Goal: Navigation & Orientation: Find specific page/section

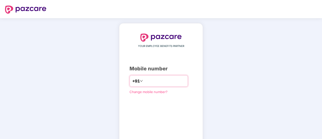
click at [156, 82] on input "number" at bounding box center [164, 81] width 41 height 8
type input "**********"
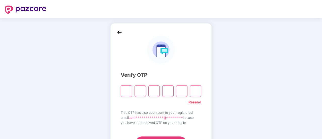
type input "*"
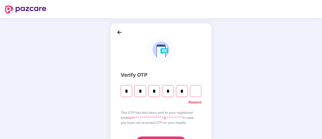
type input "*"
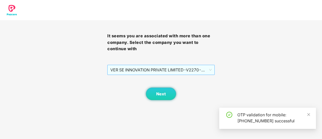
click at [184, 68] on span "VER SE INNOVATION PRIVATE LIMITED - V2270 - EMPLOYEE" at bounding box center [160, 70] width 101 height 10
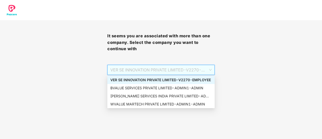
click at [210, 71] on span "VER SE INNOVATION PRIVATE LIMITED - V2270 - EMPLOYEE" at bounding box center [160, 70] width 101 height 10
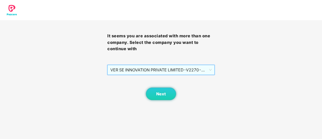
click at [167, 73] on span "VER SE INNOVATION PRIVATE LIMITED - V2270 - EMPLOYEE" at bounding box center [160, 70] width 101 height 10
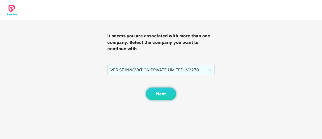
click at [259, 64] on div "It seems you are associated with more than one company. Select the company you …" at bounding box center [161, 50] width 322 height 100
click at [196, 72] on span "VER SE INNOVATION PRIVATE LIMITED - V2270 - EMPLOYEE" at bounding box center [160, 70] width 101 height 10
